Goal: Information Seeking & Learning: Understand process/instructions

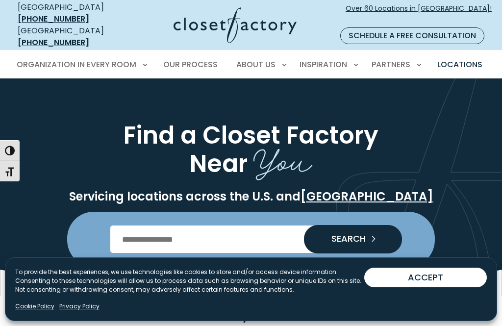
click at [140, 225] on input "Enter Postal Code" at bounding box center [251, 238] width 282 height 27
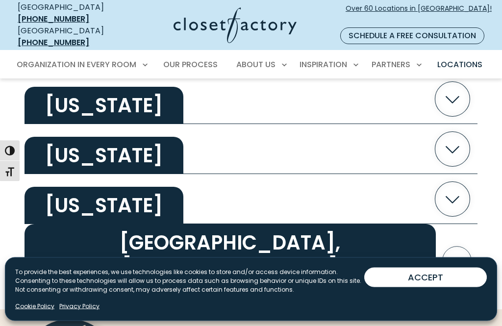
scroll to position [1969, 0]
click at [61, 200] on h2 "[US_STATE]" at bounding box center [103, 205] width 159 height 37
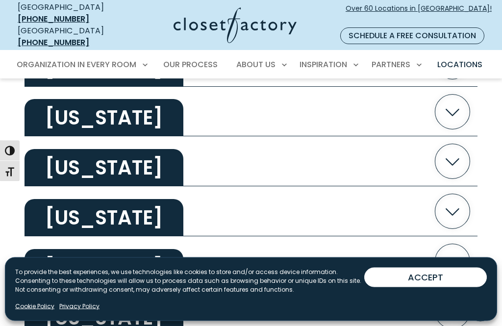
scroll to position [462, 0]
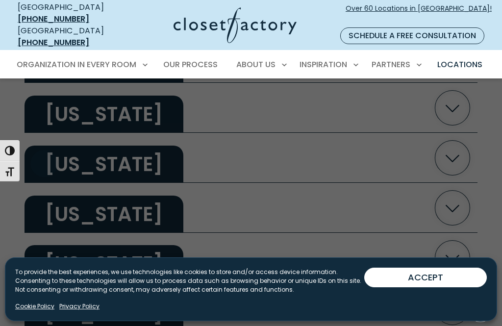
click at [36, 167] on span "Garage" at bounding box center [36, 172] width 29 height 10
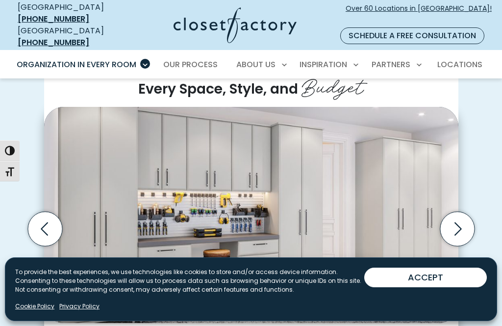
scroll to position [224, 0]
click at [394, 279] on button "ACCEPT" at bounding box center [425, 277] width 122 height 20
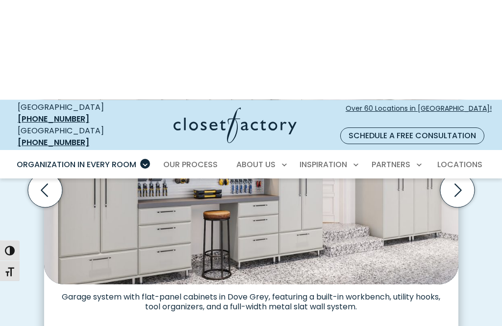
scroll to position [233, 0]
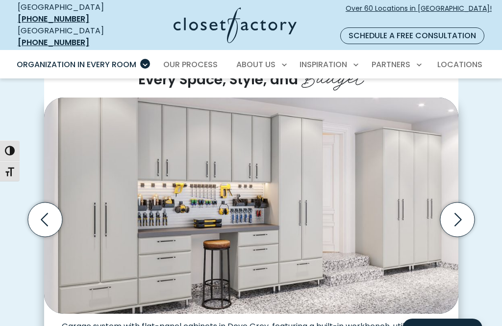
click at [468, 207] on icon "Next slide" at bounding box center [456, 219] width 34 height 34
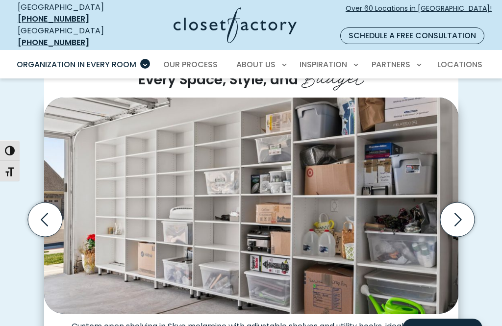
click at [459, 213] on icon "Next slide" at bounding box center [457, 219] width 7 height 13
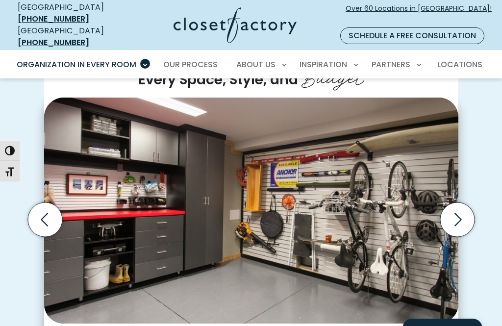
click at [463, 205] on icon "Next slide" at bounding box center [456, 219] width 34 height 34
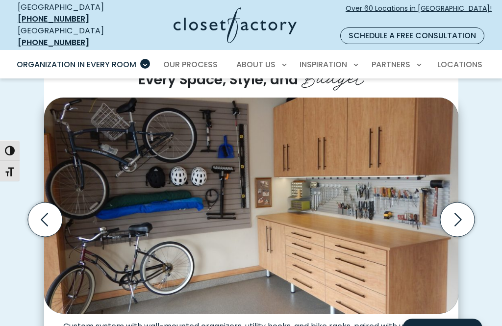
click at [449, 203] on icon "Next slide" at bounding box center [456, 219] width 34 height 34
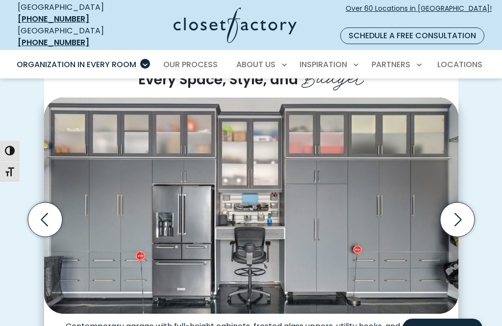
click at [450, 202] on icon "Next slide" at bounding box center [456, 219] width 34 height 34
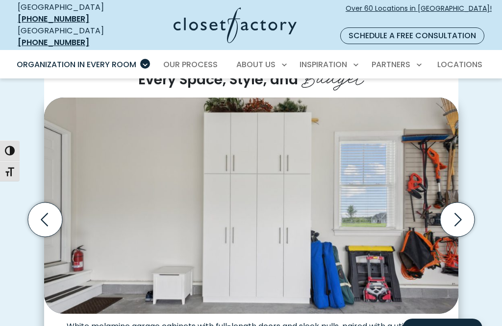
click at [458, 203] on icon "Next slide" at bounding box center [456, 219] width 34 height 34
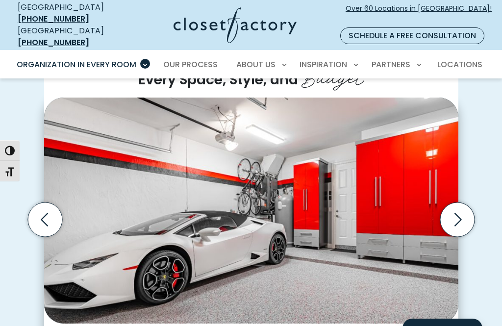
click at [458, 204] on icon "Next slide" at bounding box center [456, 219] width 34 height 34
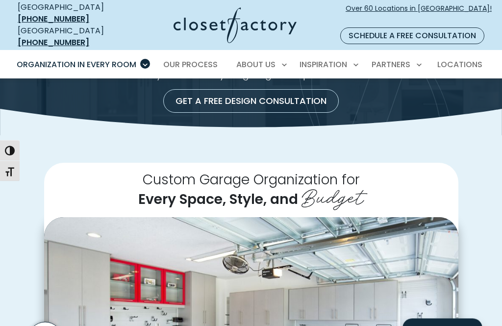
scroll to position [0, 0]
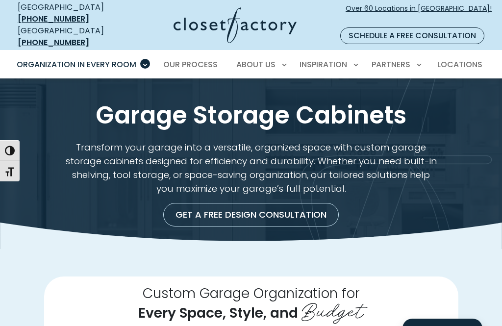
click at [191, 59] on span "Our Process" at bounding box center [190, 64] width 54 height 11
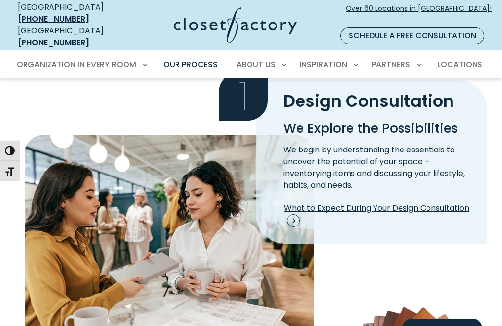
click at [73, 114] on div "1 Design Consultation We Explore the Possibilities We begin by understanding th…" at bounding box center [251, 243] width 464 height 326
